Goal: Task Accomplishment & Management: Use online tool/utility

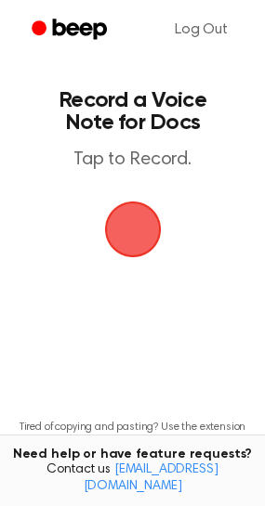
click at [130, 226] on span "button" at bounding box center [132, 230] width 60 height 60
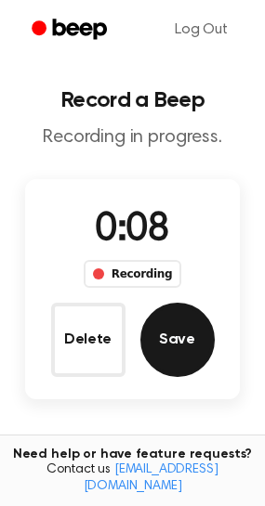
click at [163, 358] on button "Save" at bounding box center [177, 340] width 74 height 74
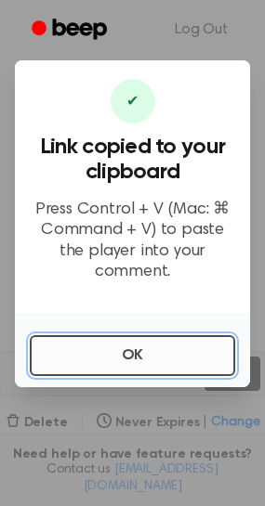
click at [184, 346] on button "OK" at bounding box center [132, 355] width 205 height 41
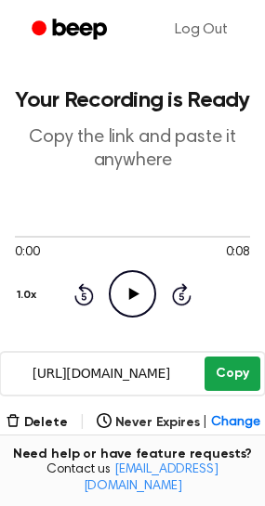
click at [234, 363] on button "Copy" at bounding box center [231, 374] width 55 height 34
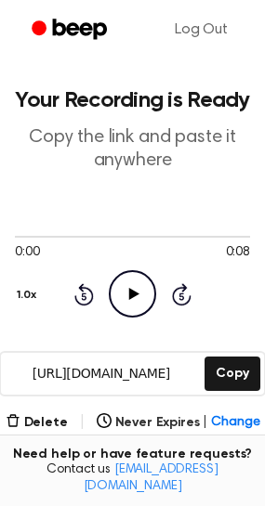
click at [136, 288] on icon "Play Audio" at bounding box center [132, 293] width 47 height 47
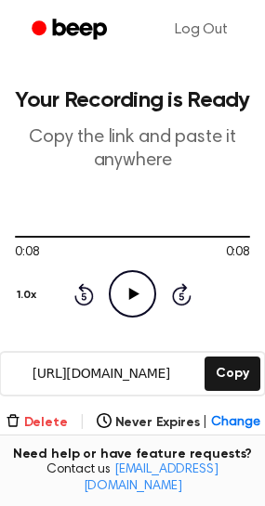
click at [27, 420] on button "Delete" at bounding box center [37, 423] width 62 height 20
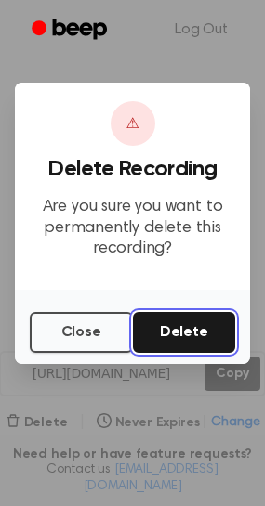
click at [202, 336] on button "Delete" at bounding box center [184, 332] width 103 height 41
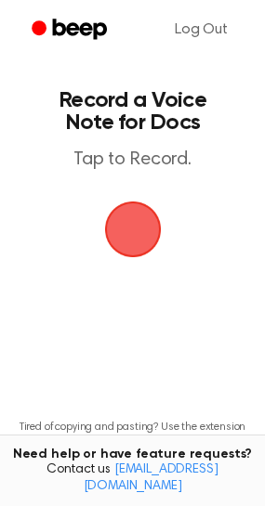
click at [134, 225] on span "button" at bounding box center [133, 230] width 96 height 96
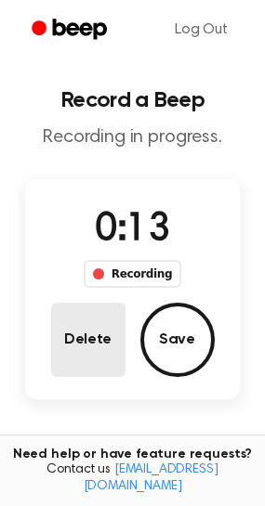
click at [98, 345] on button "Delete" at bounding box center [88, 340] width 74 height 74
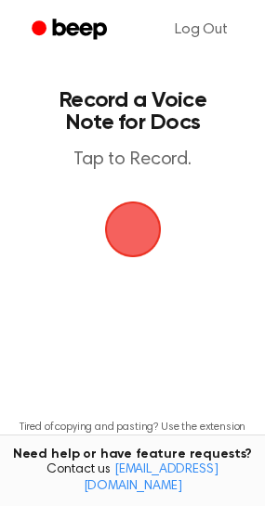
click at [134, 222] on span "button" at bounding box center [133, 229] width 52 height 52
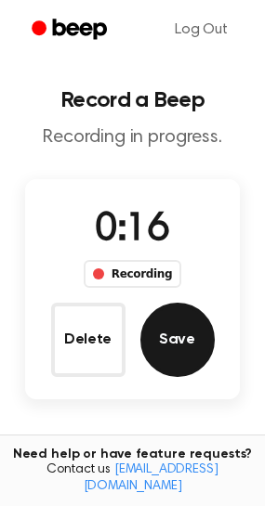
click at [173, 338] on button "Save" at bounding box center [177, 340] width 74 height 74
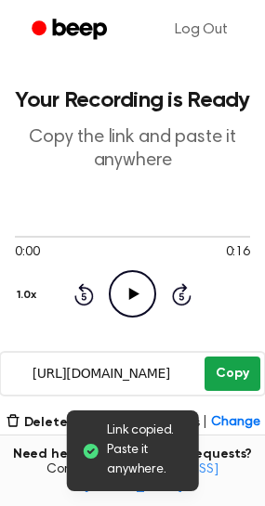
click at [231, 361] on button "Copy" at bounding box center [231, 374] width 55 height 34
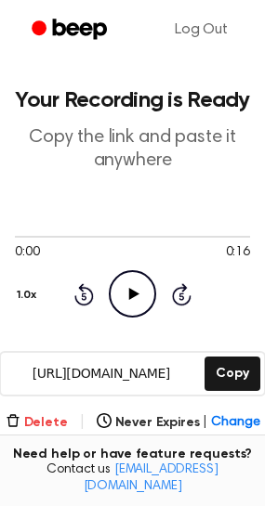
click at [51, 417] on button "Delete" at bounding box center [37, 423] width 62 height 20
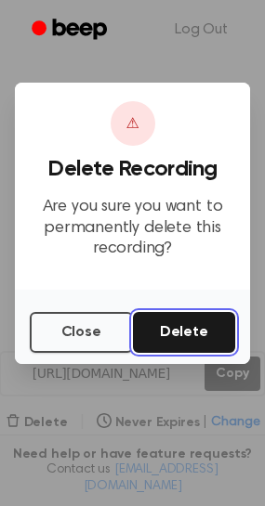
click at [203, 333] on button "Delete" at bounding box center [184, 332] width 103 height 41
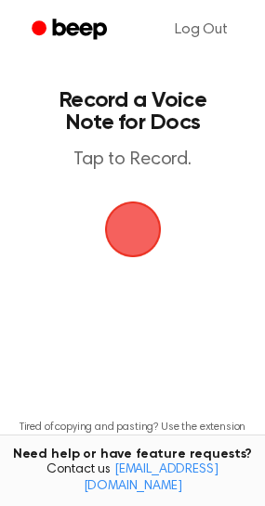
click at [121, 217] on span "button" at bounding box center [133, 229] width 52 height 52
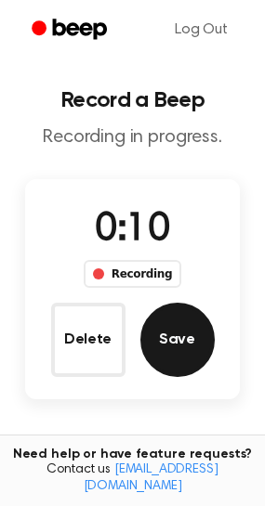
click at [168, 349] on button "Save" at bounding box center [177, 340] width 74 height 74
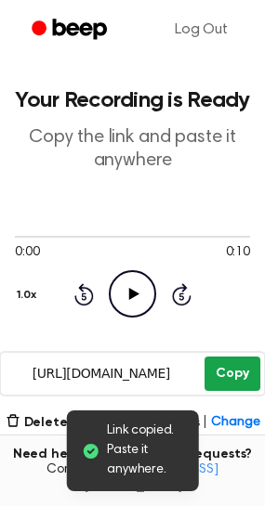
click at [249, 365] on button "Copy" at bounding box center [231, 374] width 55 height 34
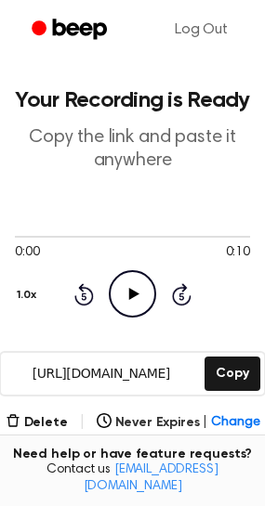
click at [58, 409] on main "Your Recording is Ready Copy the link and paste it anywhere 0:00 0:10 Your brow…" at bounding box center [132, 373] width 265 height 747
click at [59, 425] on button "Delete" at bounding box center [37, 423] width 62 height 20
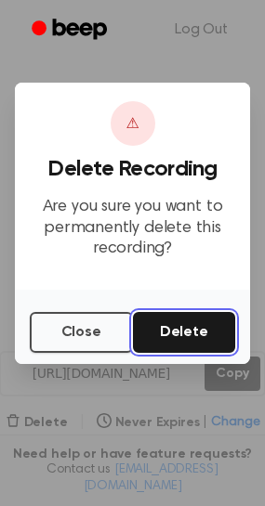
click at [178, 325] on button "Delete" at bounding box center [184, 332] width 103 height 41
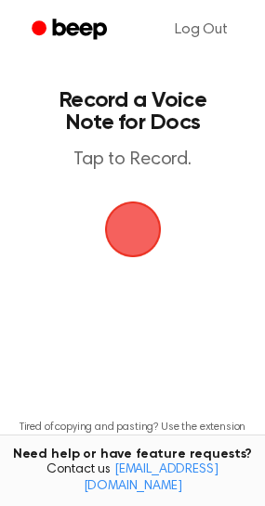
click at [132, 232] on span "button" at bounding box center [133, 229] width 52 height 52
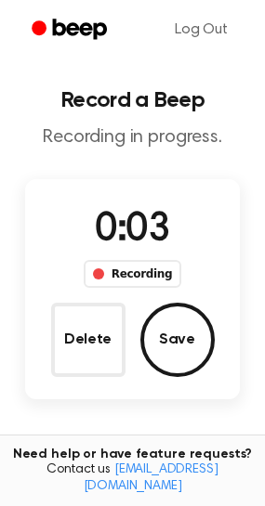
click at [195, 372] on div "Delete Save" at bounding box center [132, 340] width 163 height 74
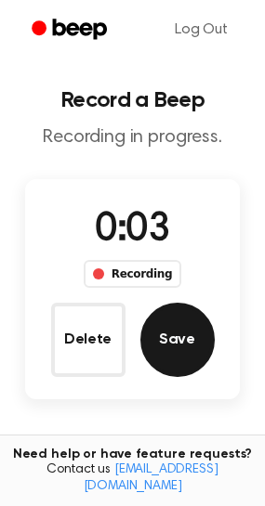
click at [179, 348] on button "Save" at bounding box center [177, 340] width 74 height 74
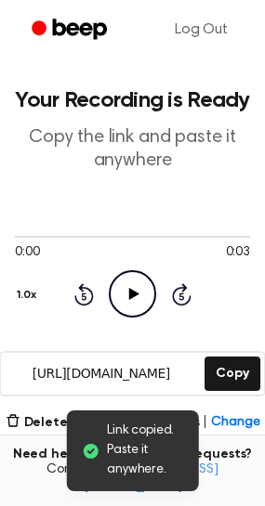
click at [129, 288] on icon "Play Audio" at bounding box center [132, 293] width 47 height 47
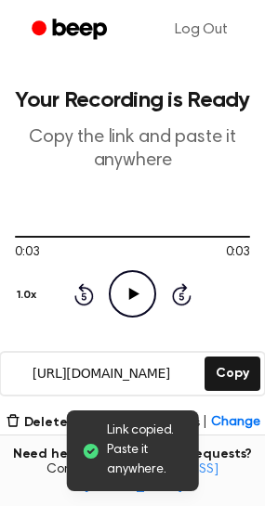
click at [129, 288] on icon "Play Audio" at bounding box center [132, 293] width 47 height 47
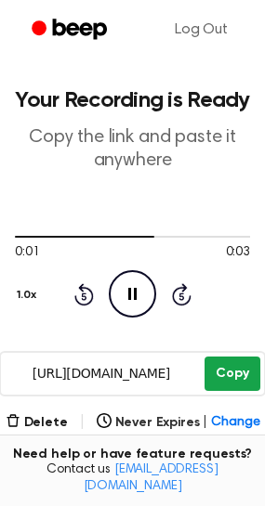
click at [247, 368] on button "Copy" at bounding box center [231, 374] width 55 height 34
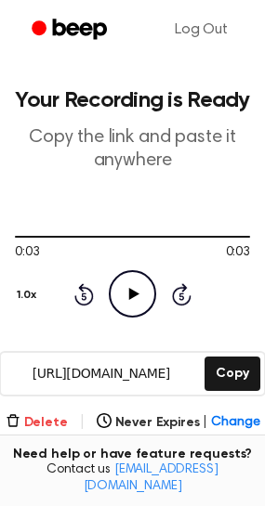
click at [51, 422] on button "Delete" at bounding box center [37, 423] width 62 height 20
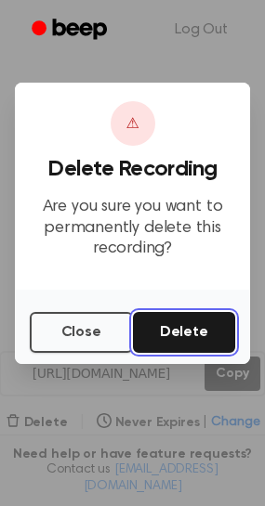
click at [174, 329] on button "Delete" at bounding box center [184, 332] width 103 height 41
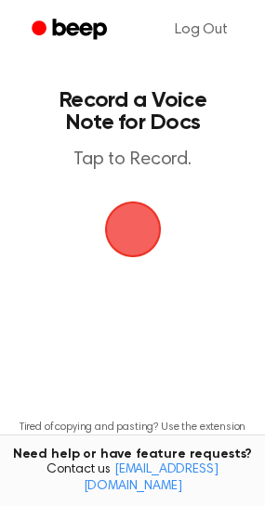
click at [121, 235] on span "button" at bounding box center [133, 229] width 104 height 104
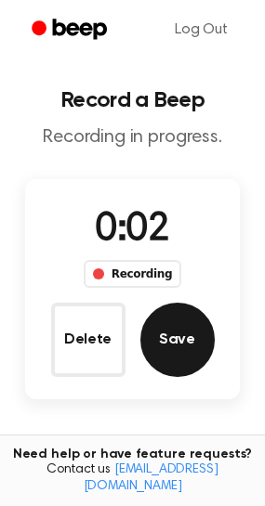
click at [187, 323] on button "Save" at bounding box center [177, 340] width 74 height 74
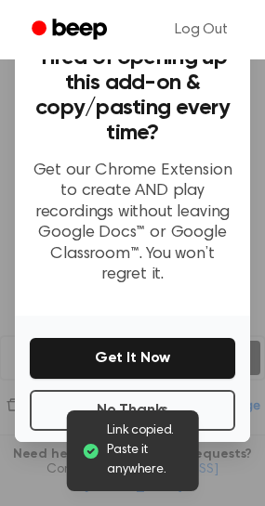
scroll to position [19, 0]
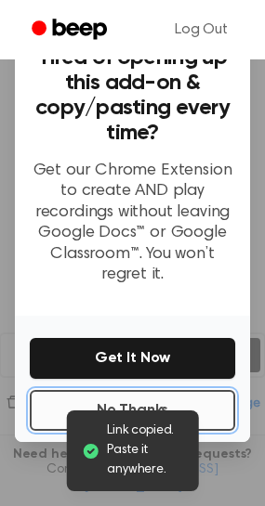
click at [190, 400] on button "No Thanks" at bounding box center [132, 410] width 205 height 41
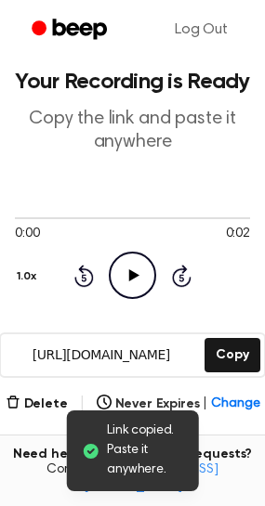
click at [127, 251] on div "0:00 0:02 Your browser does not support the [object Object] element. 1.0x Rewin…" at bounding box center [132, 254] width 235 height 89
click at [129, 268] on icon "Play Audio" at bounding box center [132, 275] width 47 height 47
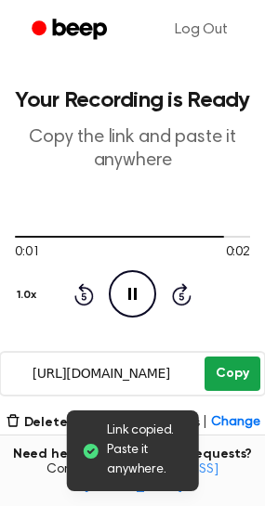
click at [222, 368] on button "Copy" at bounding box center [231, 374] width 55 height 34
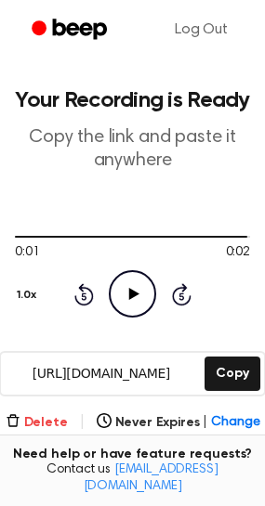
click at [31, 426] on button "Delete" at bounding box center [37, 423] width 62 height 20
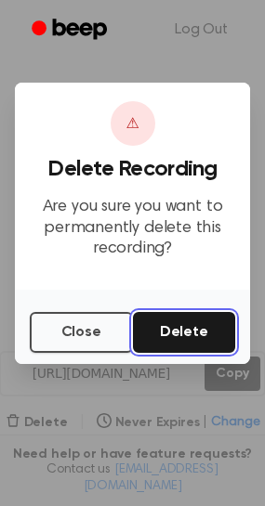
click at [191, 346] on button "Delete" at bounding box center [184, 332] width 103 height 41
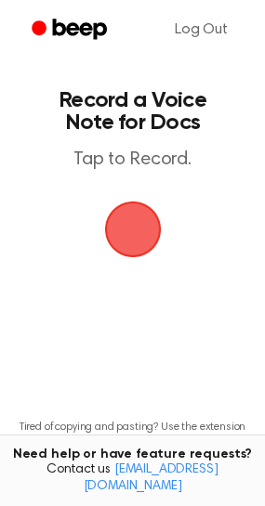
click at [135, 223] on span "button" at bounding box center [132, 230] width 57 height 57
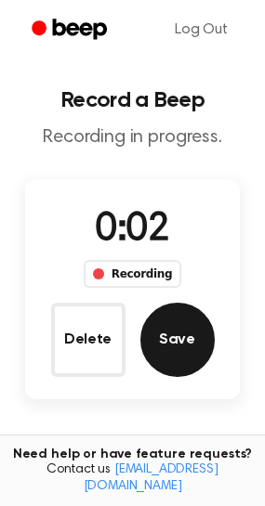
click at [171, 344] on button "Save" at bounding box center [177, 340] width 74 height 74
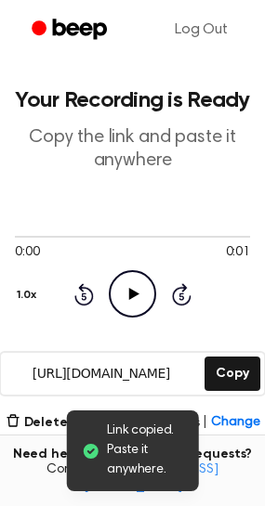
click at [130, 294] on icon at bounding box center [134, 294] width 10 height 12
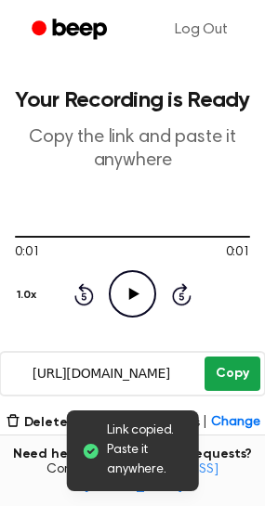
click at [228, 367] on button "Copy" at bounding box center [231, 374] width 55 height 34
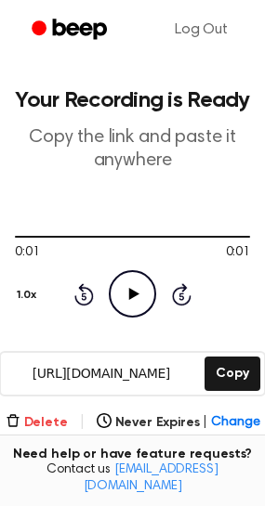
click at [46, 425] on button "Delete" at bounding box center [37, 423] width 62 height 20
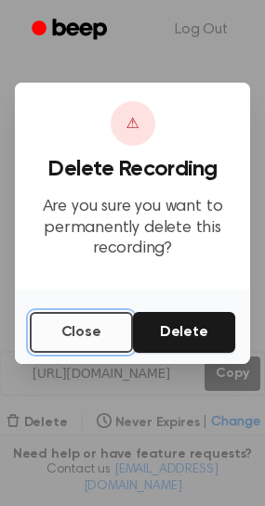
click at [73, 335] on button "Close" at bounding box center [81, 332] width 103 height 41
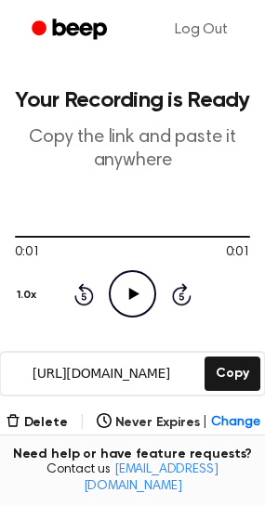
click at [43, 411] on main "Your Recording is Ready Copy the link and paste it anywhere 0:01 0:01 Your brow…" at bounding box center [132, 373] width 265 height 747
click at [48, 425] on button "Delete" at bounding box center [37, 423] width 62 height 20
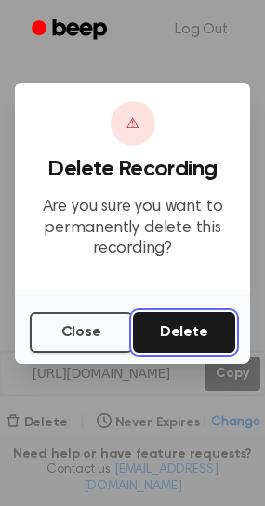
click at [186, 321] on button "Delete" at bounding box center [184, 332] width 103 height 41
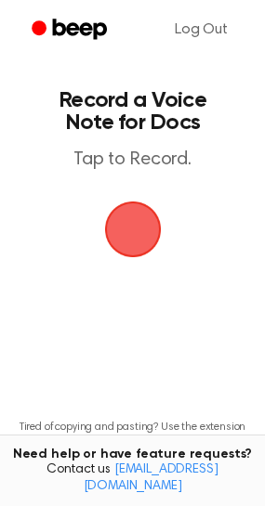
click at [137, 216] on span "button" at bounding box center [133, 229] width 52 height 52
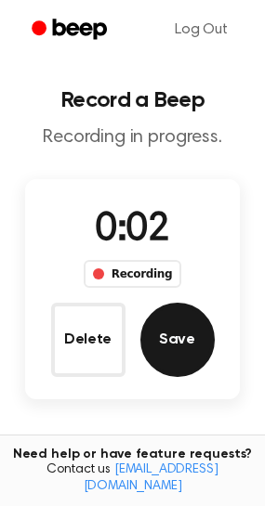
click at [168, 346] on button "Save" at bounding box center [177, 340] width 74 height 74
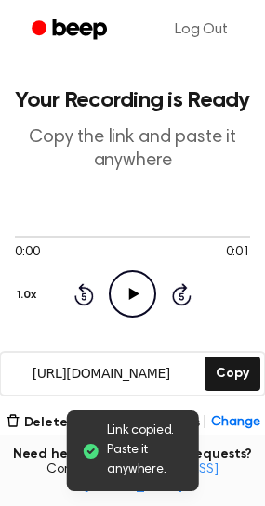
click at [133, 305] on icon "Play Audio" at bounding box center [132, 293] width 47 height 47
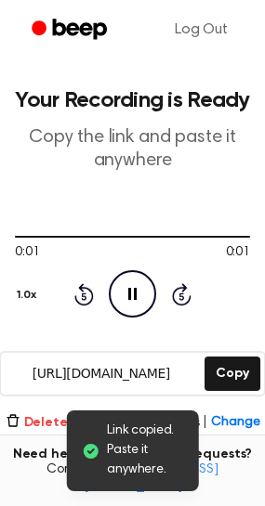
click at [46, 414] on button "Delete" at bounding box center [37, 423] width 62 height 20
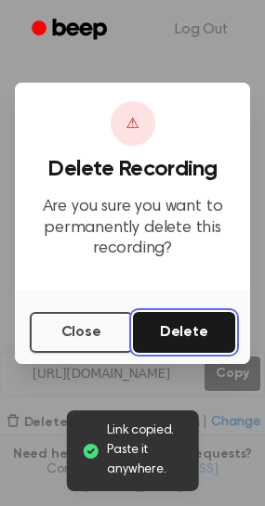
click at [165, 342] on button "Delete" at bounding box center [184, 332] width 103 height 41
click at [163, 334] on button "Delete" at bounding box center [184, 332] width 103 height 41
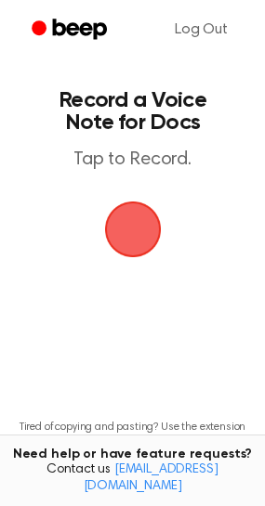
click at [131, 228] on span "button" at bounding box center [132, 230] width 57 height 57
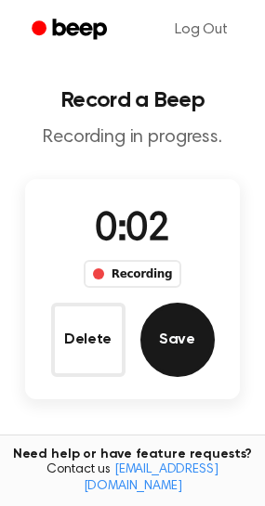
click at [192, 341] on button "Save" at bounding box center [177, 340] width 74 height 74
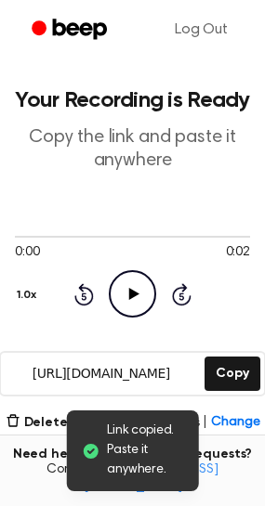
click at [141, 285] on icon "Play Audio" at bounding box center [132, 293] width 47 height 47
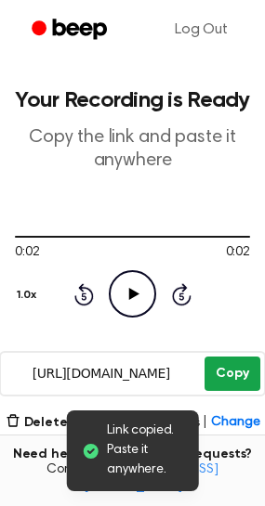
click at [234, 361] on button "Copy" at bounding box center [231, 374] width 55 height 34
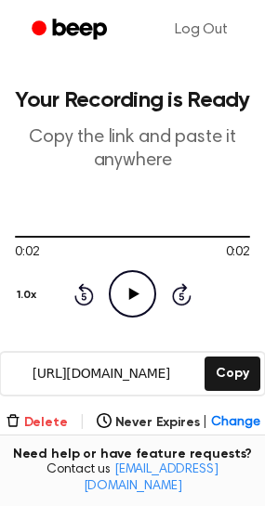
click at [59, 422] on button "Delete" at bounding box center [37, 423] width 62 height 20
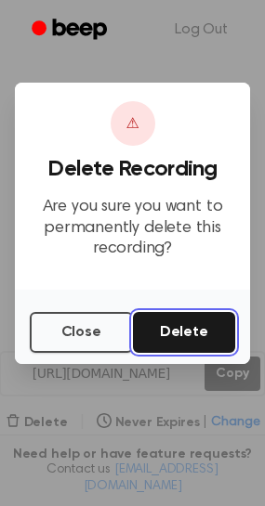
click at [173, 342] on button "Delete" at bounding box center [184, 332] width 103 height 41
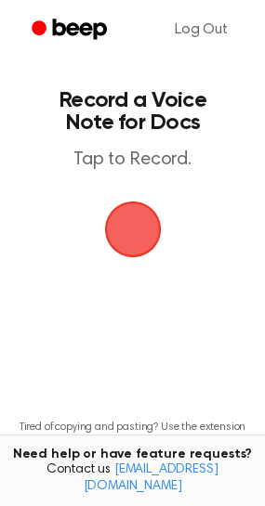
click at [138, 229] on span "button" at bounding box center [133, 229] width 52 height 52
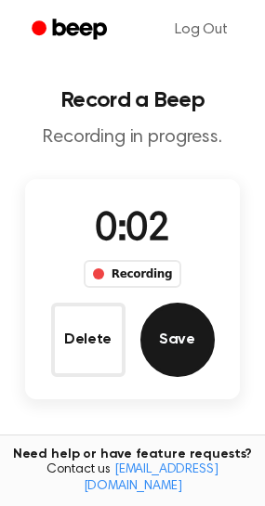
click at [194, 338] on button "Save" at bounding box center [177, 340] width 74 height 74
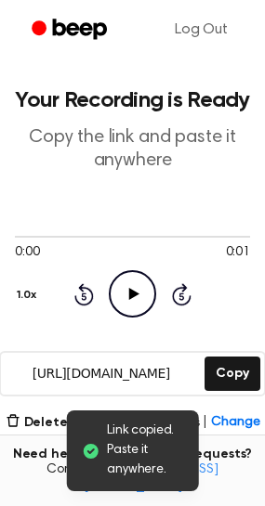
click at [147, 291] on icon "Play Audio" at bounding box center [132, 293] width 47 height 47
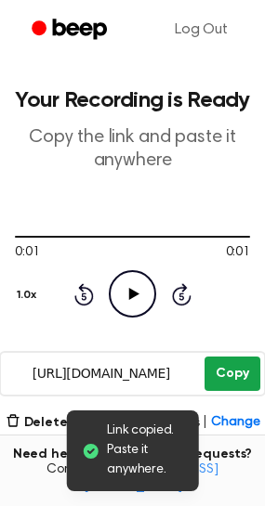
click at [227, 381] on button "Copy" at bounding box center [231, 374] width 55 height 34
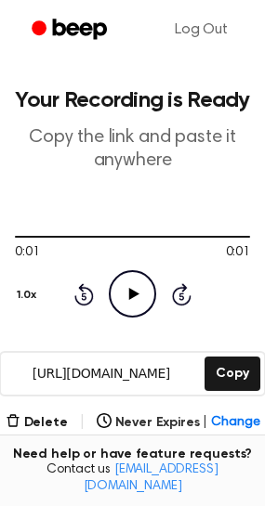
click at [50, 432] on div "Delete | Never Expires | Change" at bounding box center [133, 423] width 255 height 22
click at [50, 423] on button "Delete" at bounding box center [37, 423] width 62 height 20
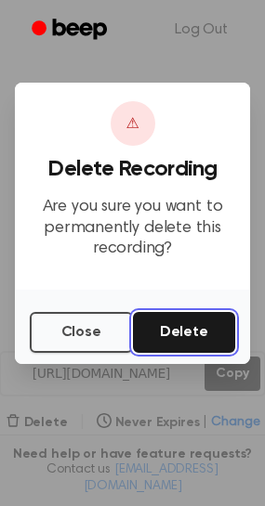
click at [197, 331] on button "Delete" at bounding box center [184, 332] width 103 height 41
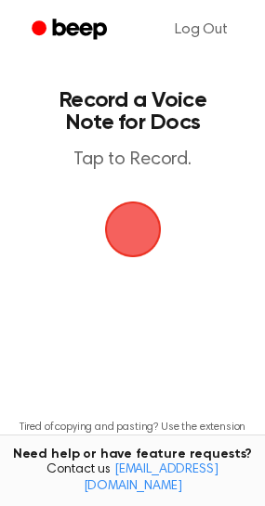
click at [140, 236] on span "button" at bounding box center [133, 229] width 52 height 52
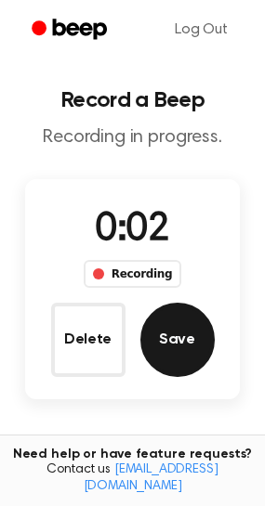
click at [175, 331] on button "Save" at bounding box center [177, 340] width 74 height 74
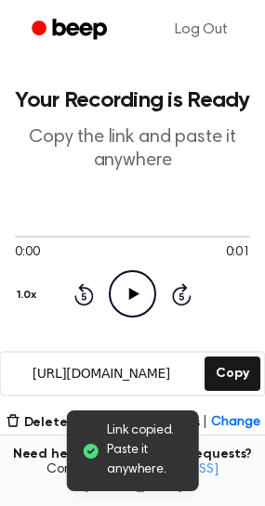
click at [135, 283] on icon "Play Audio" at bounding box center [132, 293] width 47 height 47
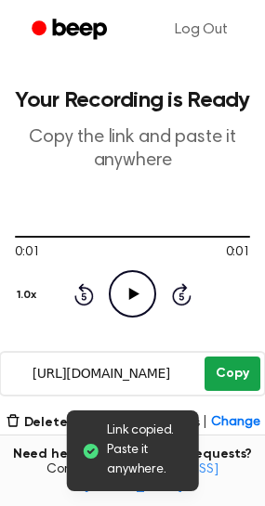
click at [242, 371] on button "Copy" at bounding box center [231, 374] width 55 height 34
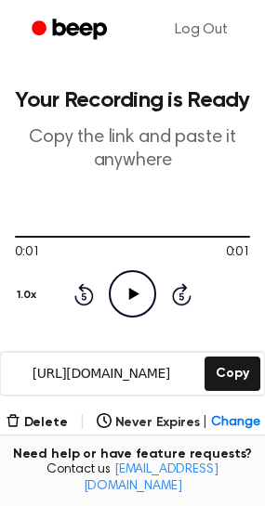
click at [55, 396] on div "https://beep.audio/l4XuaWd Copy" at bounding box center [132, 374] width 266 height 46
click at [59, 422] on button "Delete" at bounding box center [37, 423] width 62 height 20
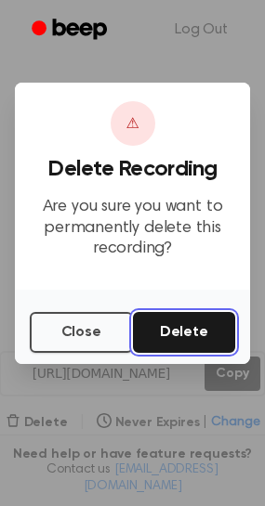
click at [202, 341] on button "Delete" at bounding box center [184, 332] width 103 height 41
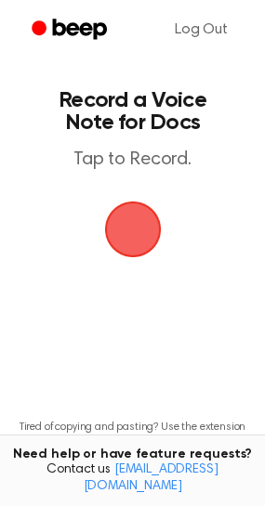
click at [133, 229] on span "button" at bounding box center [133, 229] width 52 height 52
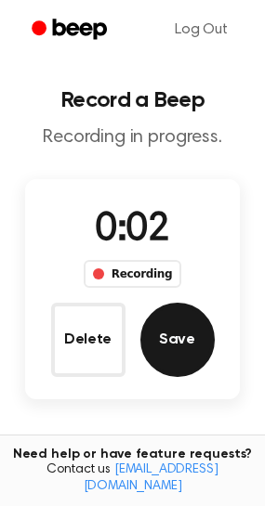
click at [186, 330] on button "Save" at bounding box center [177, 340] width 74 height 74
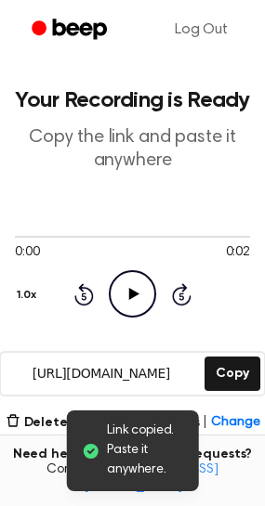
click at [132, 276] on icon "Play Audio" at bounding box center [132, 293] width 47 height 47
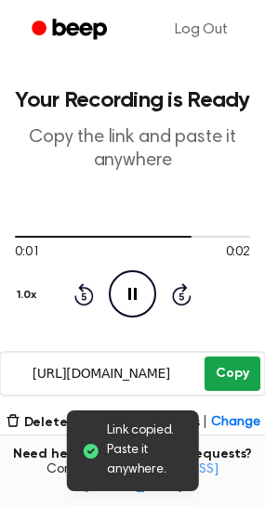
click at [231, 372] on button "Copy" at bounding box center [231, 374] width 55 height 34
